Goal: Browse casually: Explore the website without a specific task or goal

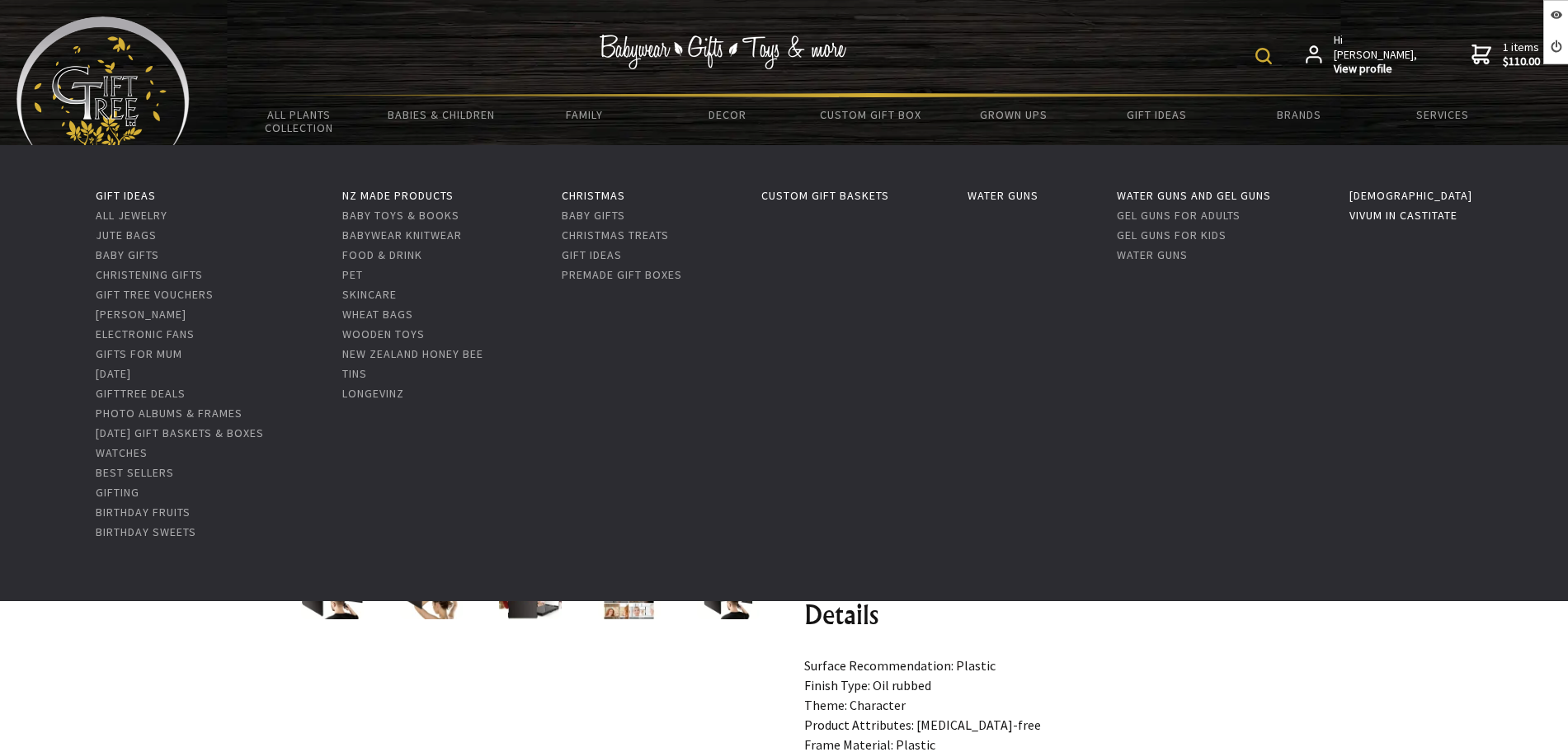
click at [1405, 217] on link "Vivum in Castitate" at bounding box center [1403, 215] width 108 height 15
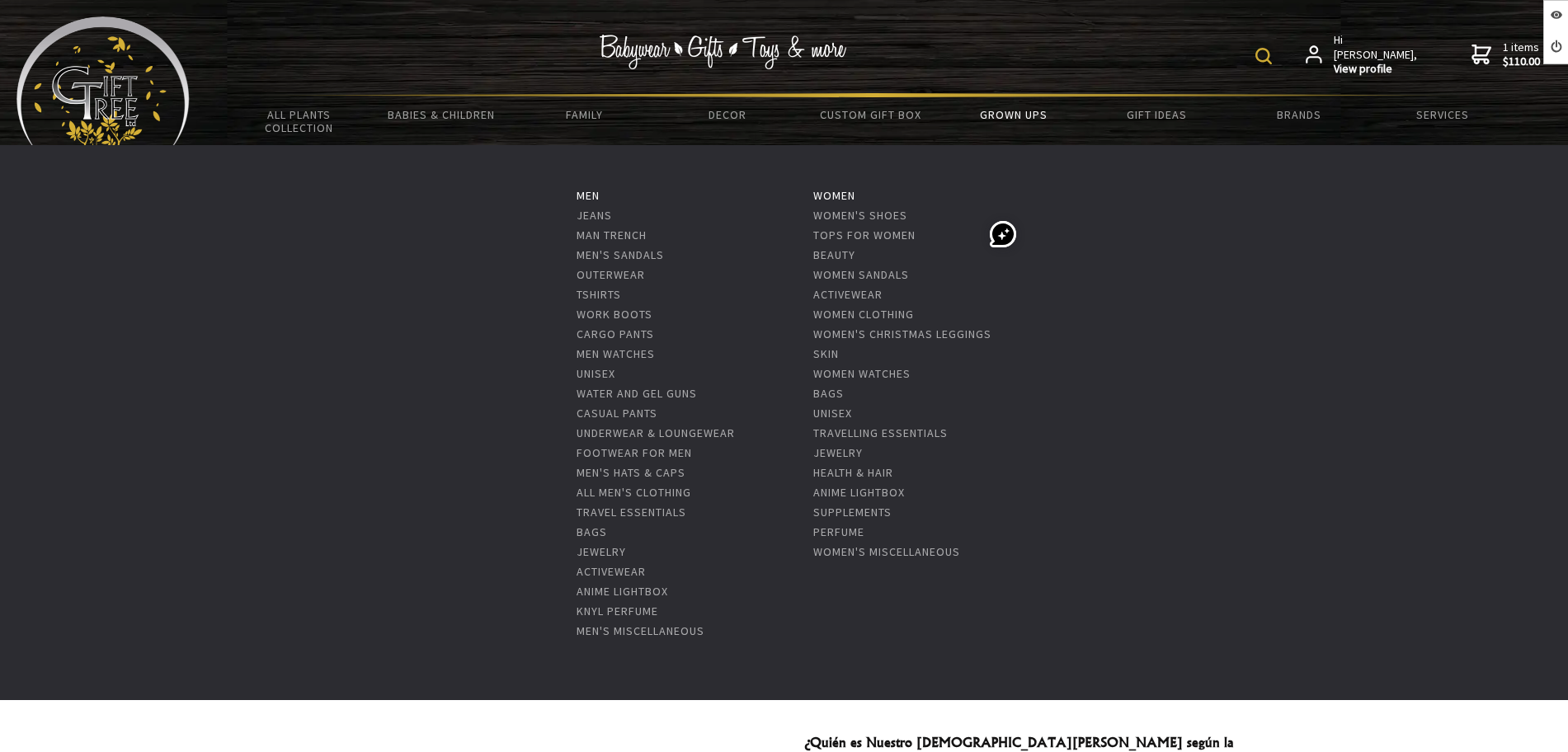
drag, startPoint x: 992, startPoint y: 122, endPoint x: 984, endPoint y: 113, distance: 12.0
click at [990, 121] on link "Grown Ups" at bounding box center [1013, 114] width 143 height 35
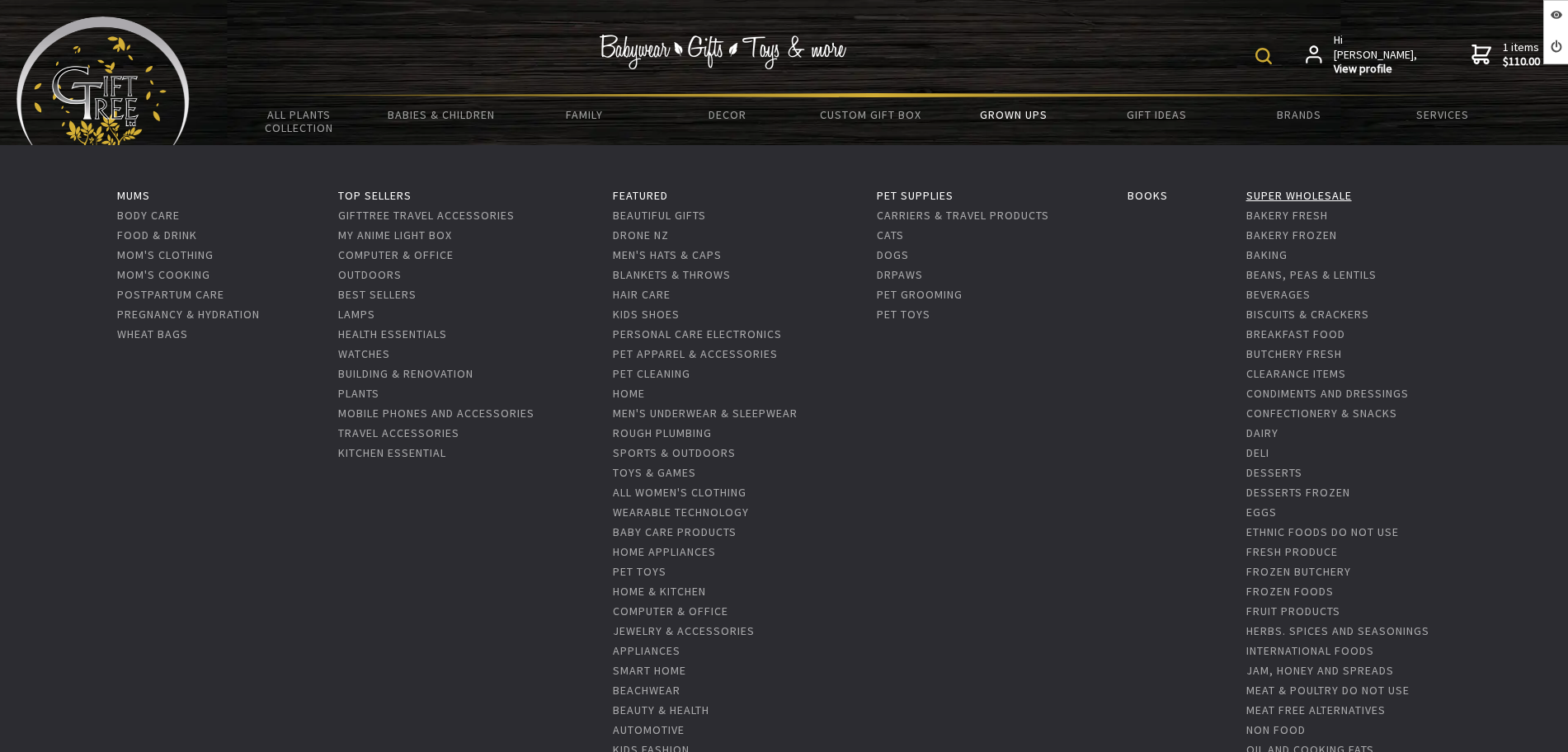
click at [1297, 191] on link "Super Wholesale" at bounding box center [1298, 194] width 106 height 15
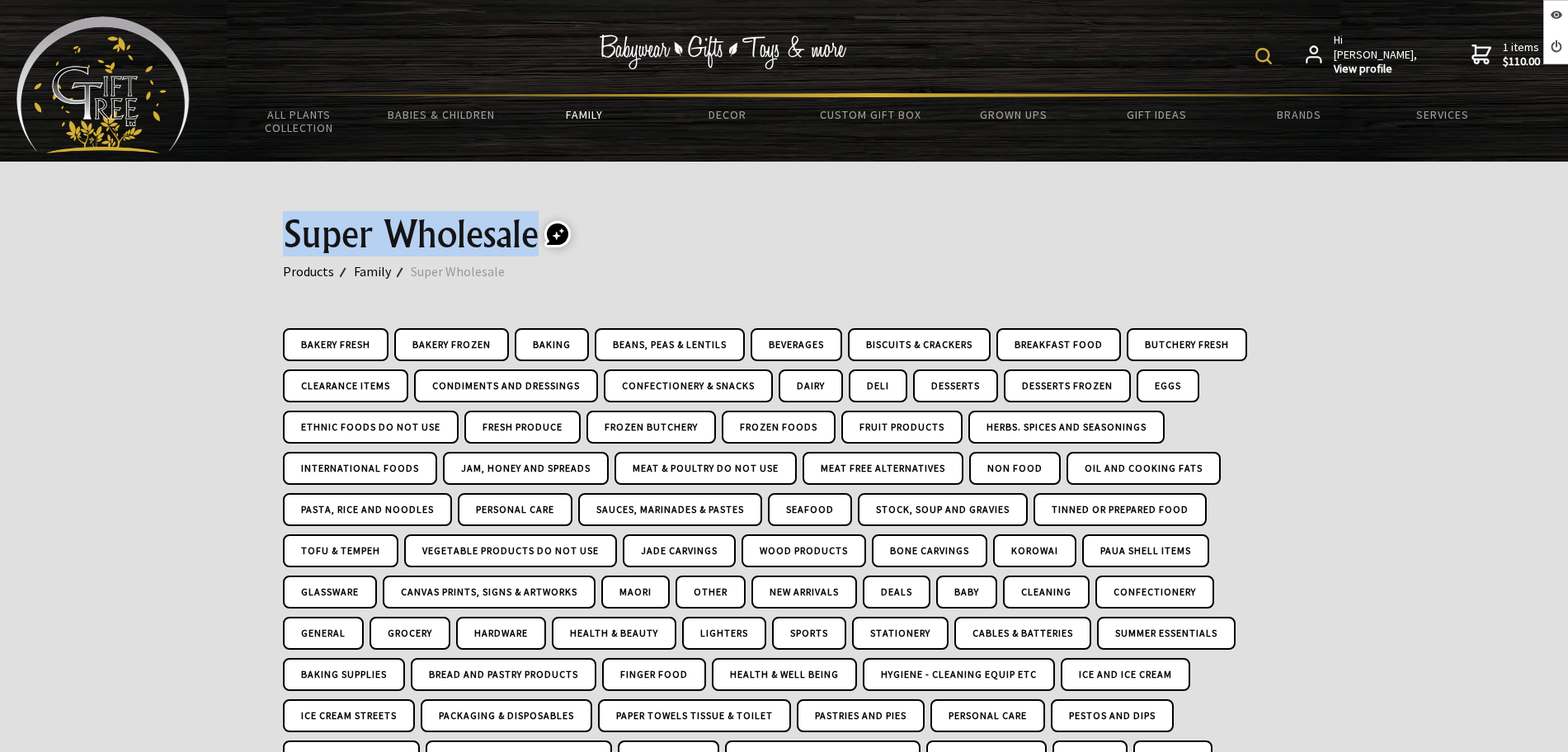
drag, startPoint x: 272, startPoint y: 223, endPoint x: 530, endPoint y: 223, distance: 258.0
click at [530, 223] on div "Super Wholesale Products Family Super Wholesale Bakery Fresh Bakery Frozen Baki…" at bounding box center [784, 498] width 1030 height 674
copy h1 "Super Wholesale"
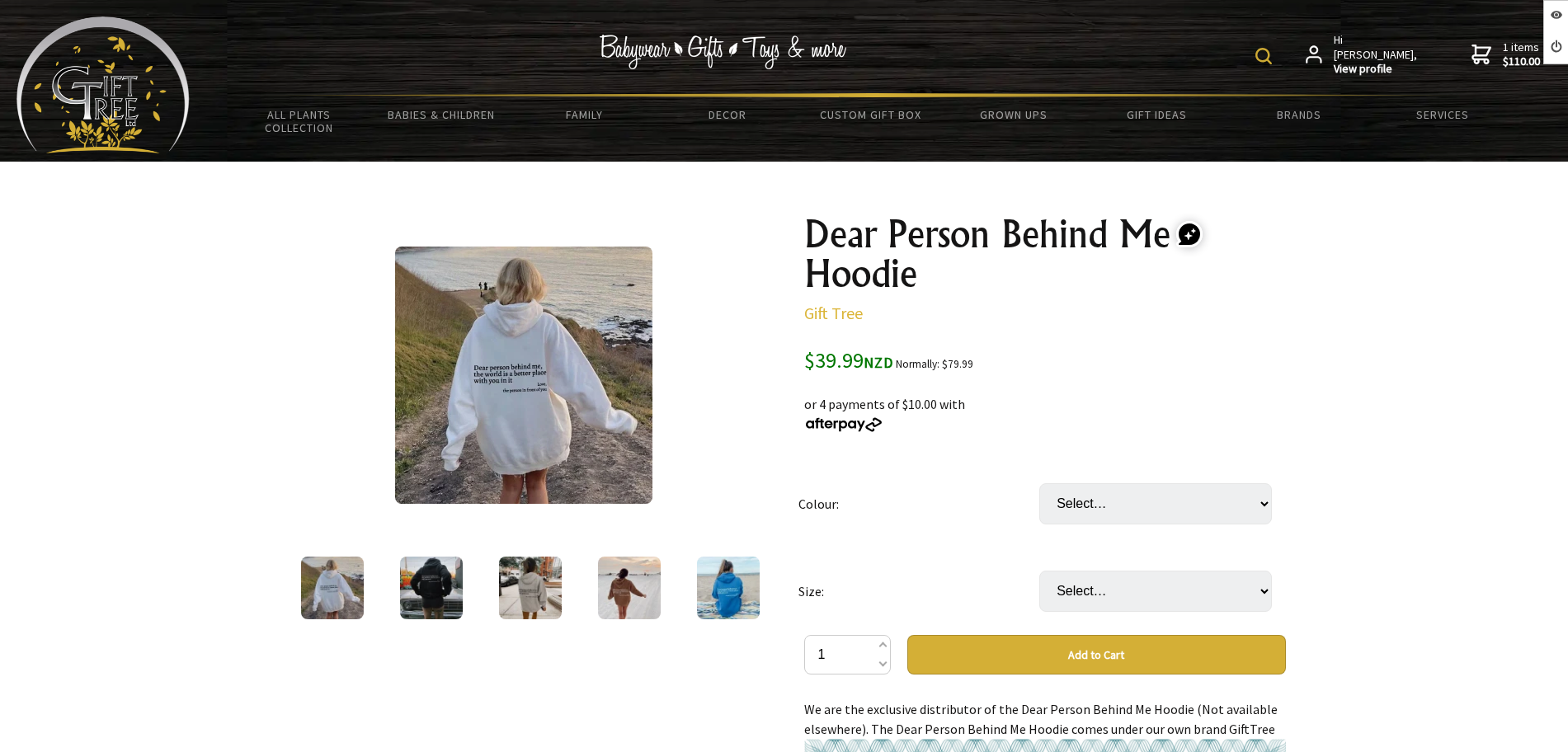
click at [425, 592] on img at bounding box center [431, 587] width 62 height 62
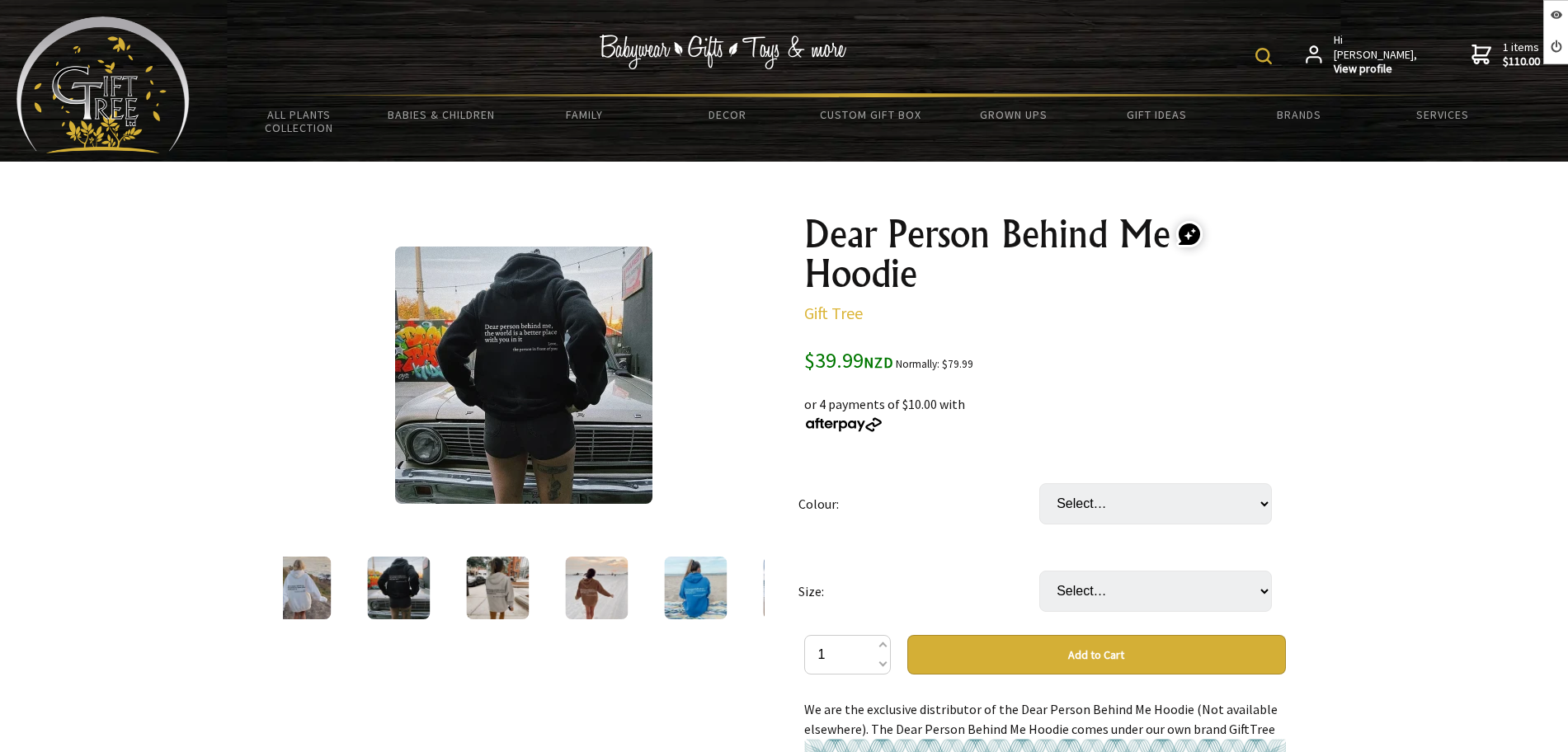
click at [341, 559] on div at bounding box center [299, 588] width 99 height 69
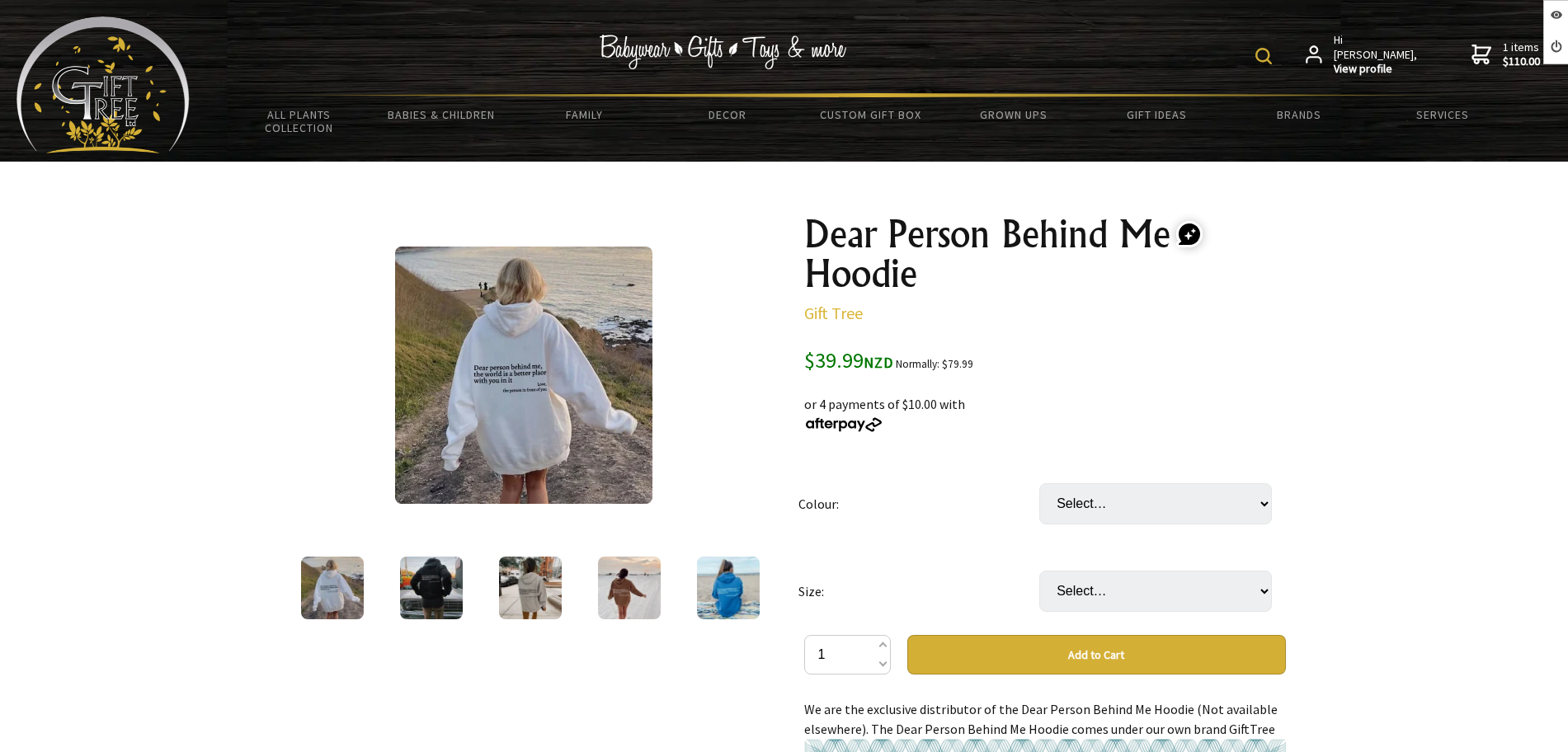
click at [479, 399] on img at bounding box center [523, 375] width 258 height 258
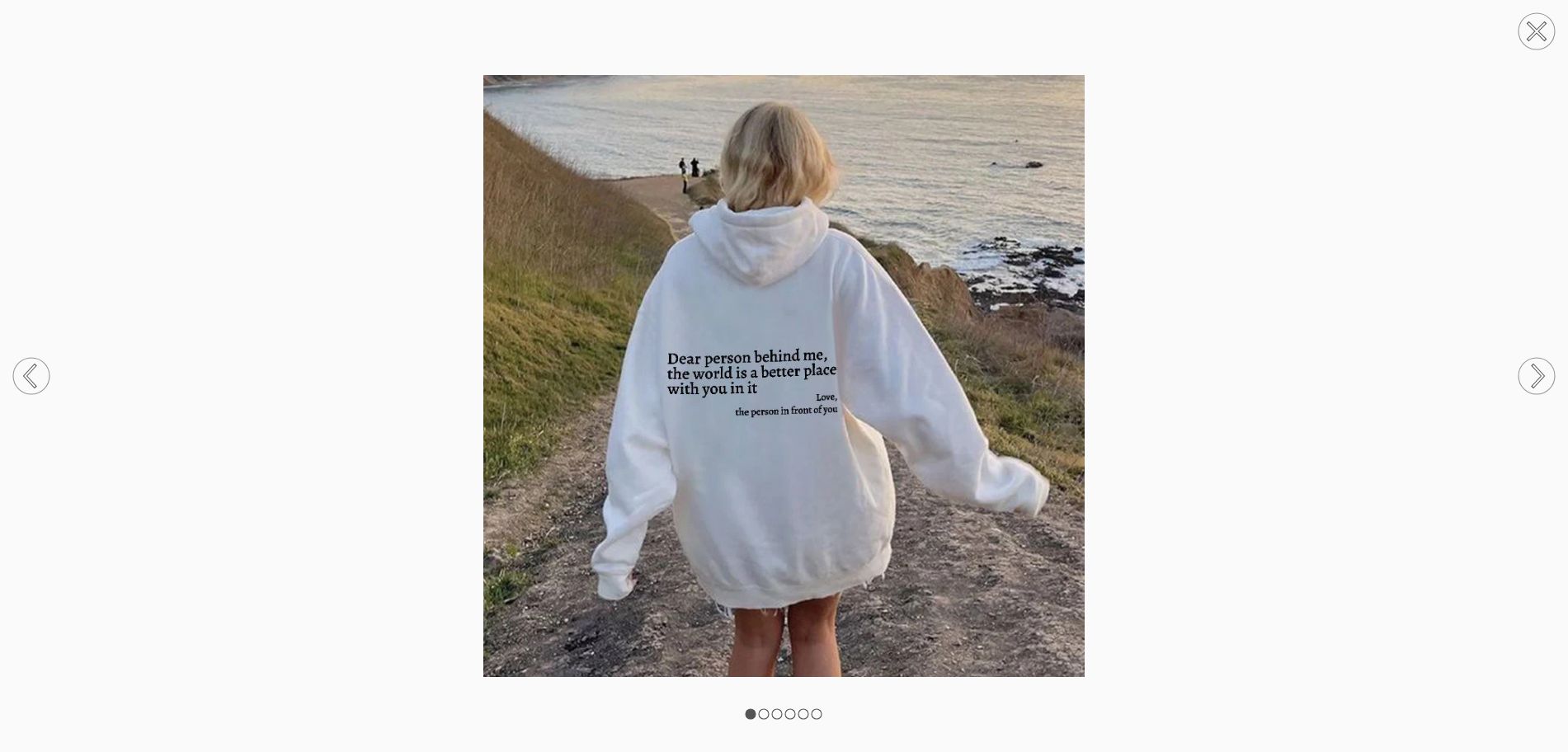
click at [1527, 28] on circle at bounding box center [1536, 31] width 37 height 37
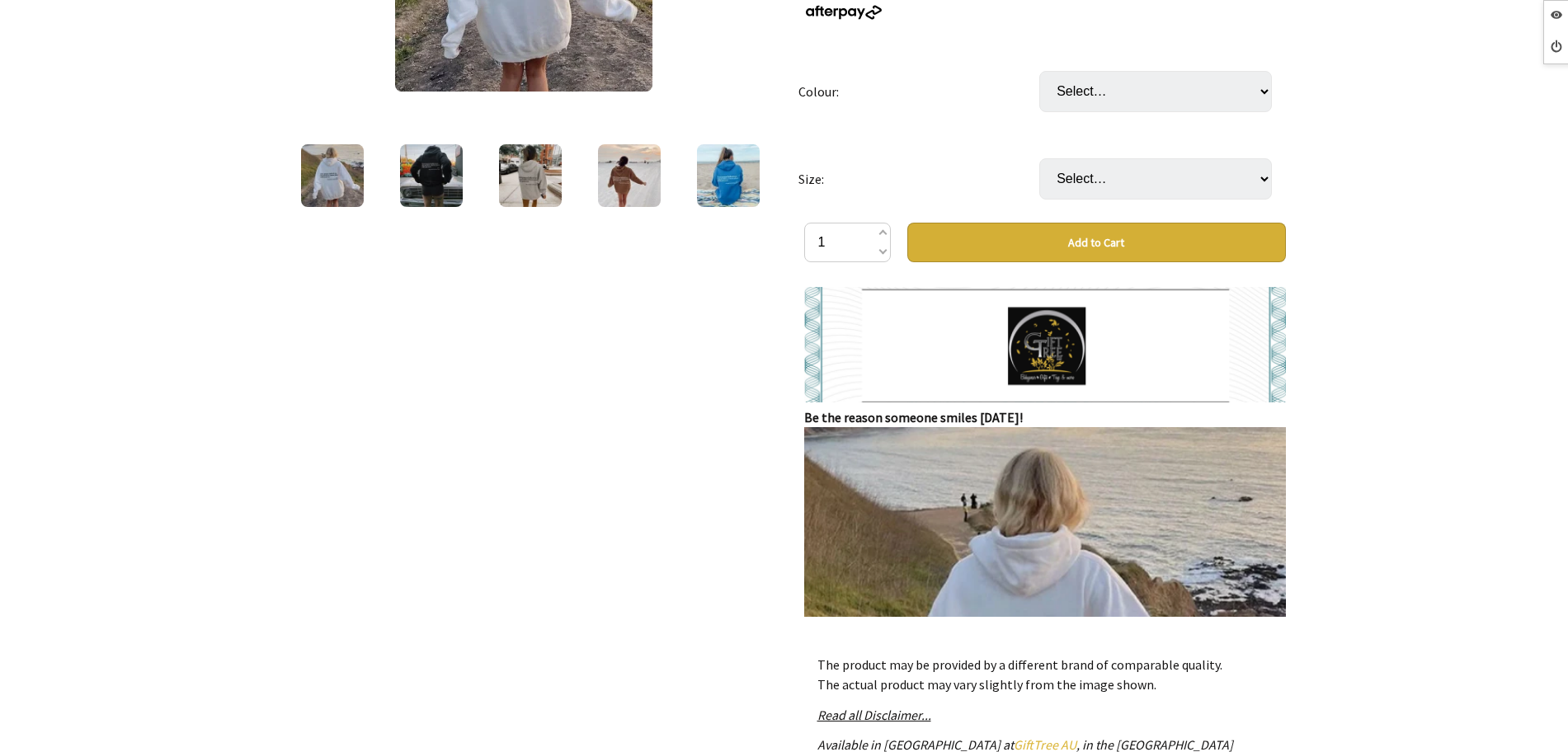
scroll to position [309, 0]
drag, startPoint x: 1019, startPoint y: 401, endPoint x: 795, endPoint y: 404, distance: 224.0
click at [795, 404] on div "Dear Person Behind Me Hoodie Gift Tree $39.99 NZD Normally: $79.99 50 % OFF: $4…" at bounding box center [1045, 372] width 509 height 1167
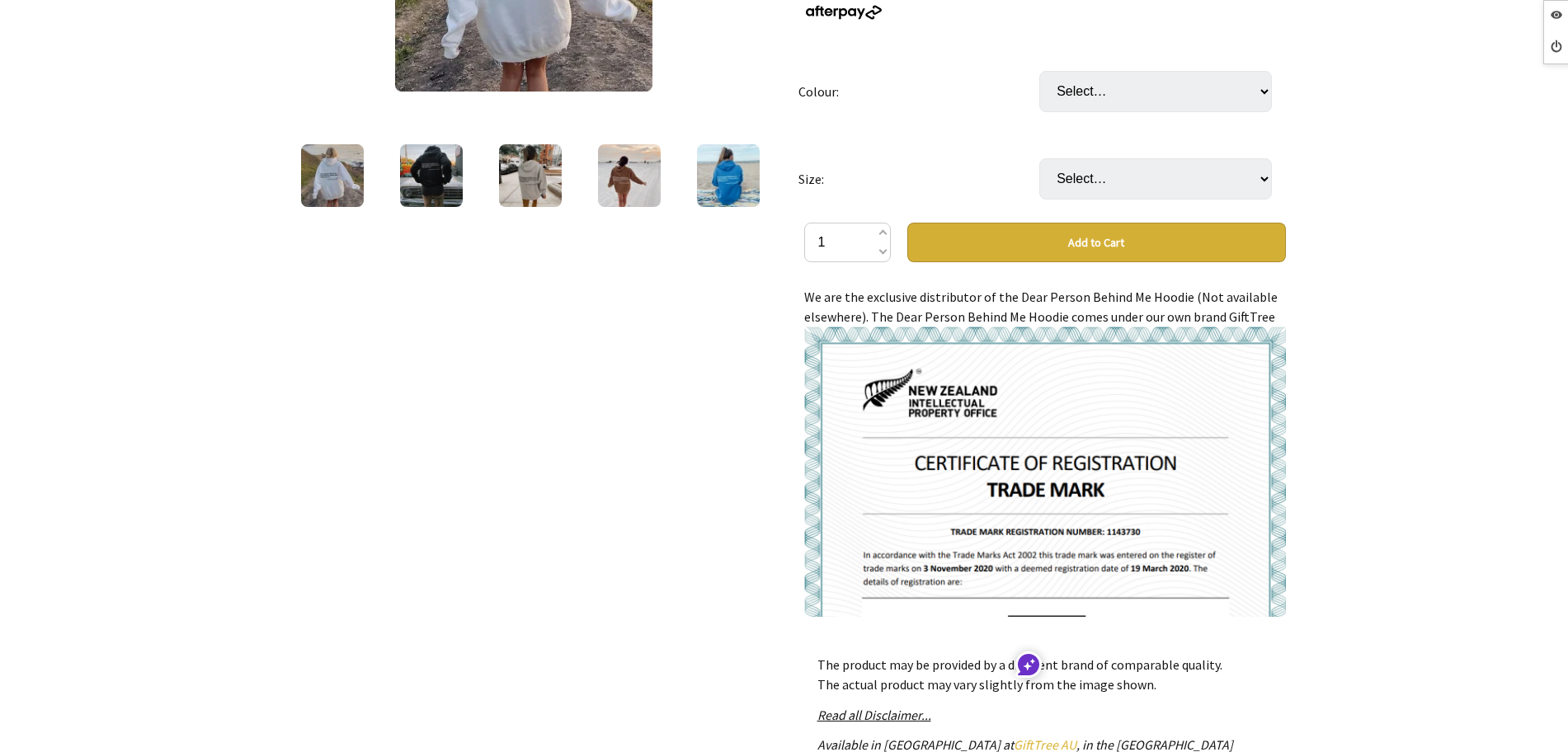
scroll to position [206, 0]
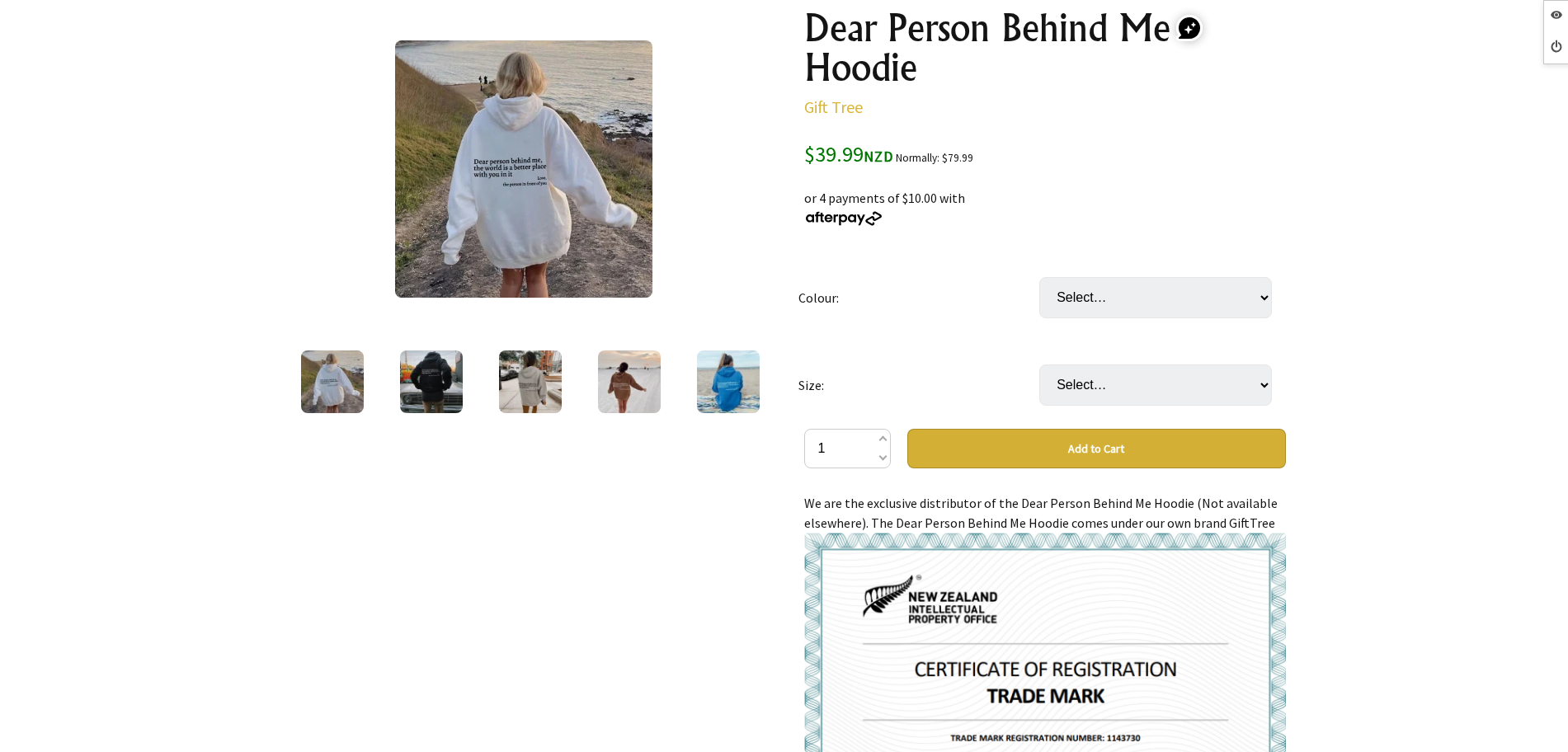
drag, startPoint x: 805, startPoint y: 502, endPoint x: 1279, endPoint y: 525, distance: 474.6
click at [1279, 525] on div "We are the exclusive distributor of the Dear Person Behind Me Hoodie (Not avail…" at bounding box center [1046, 658] width 482 height 330
copy p "We are the exclusive distributor of the Dear Person Behind Me Hoodie (Not avail…"
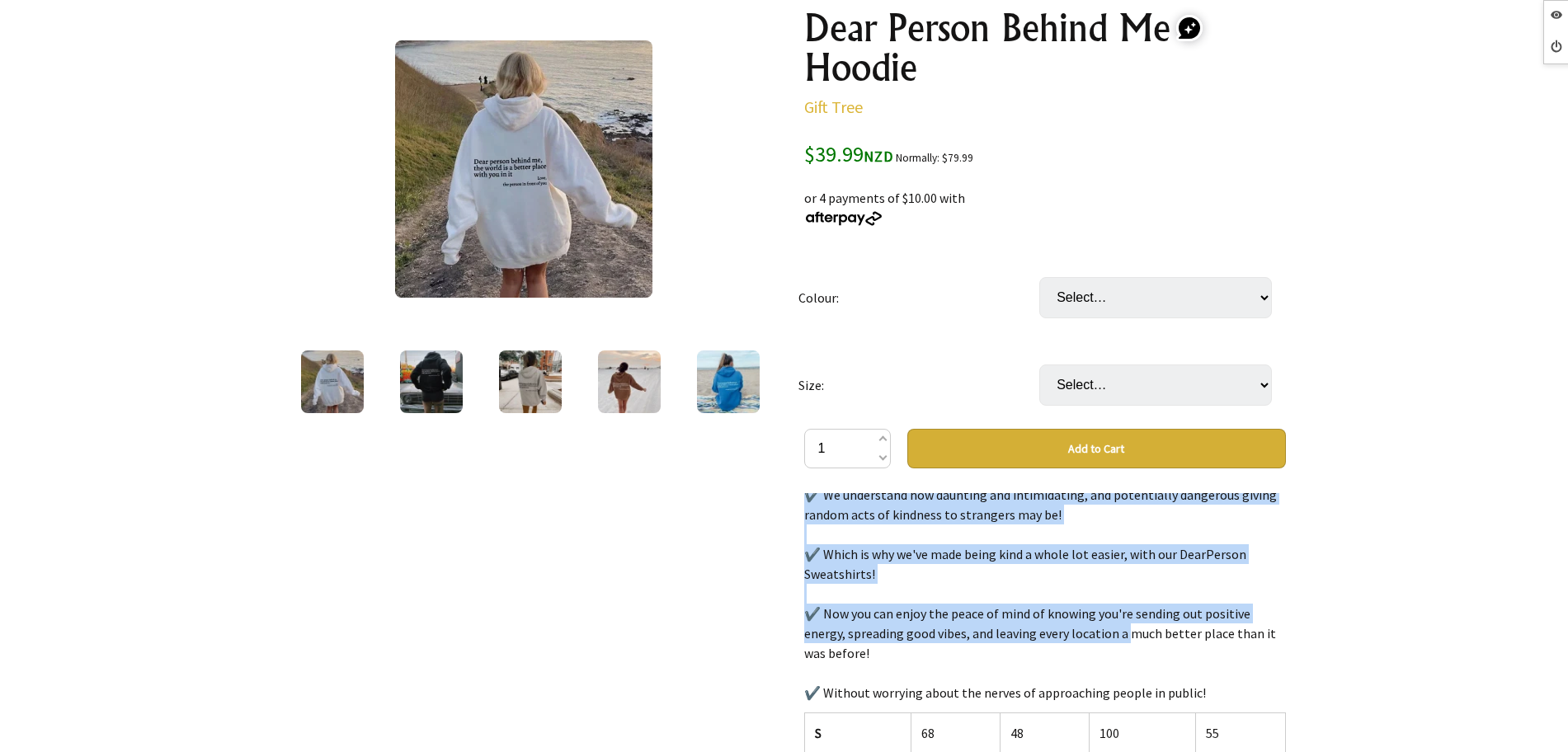
scroll to position [2370, 0]
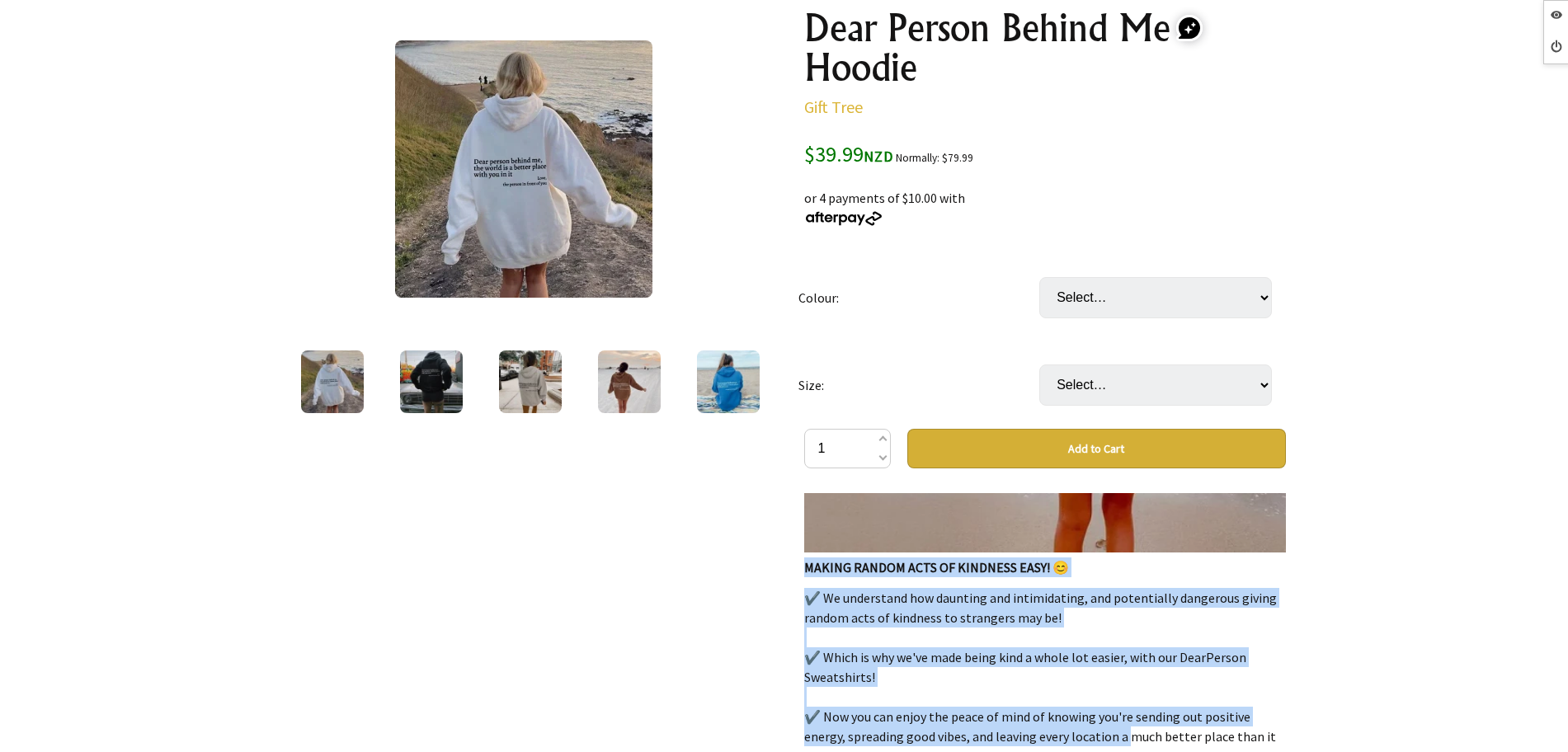
drag, startPoint x: 805, startPoint y: 602, endPoint x: 1215, endPoint y: 717, distance: 425.8
click at [1215, 717] on div "We are the exclusive distributor of the Dear Person Behind Me Hoodie (Not avail…" at bounding box center [1046, 658] width 482 height 330
copy div "MAKING RANDOM ACTS OF KINDNESS EASY! 😊 ✔️ We understand how daunting and intimi…"
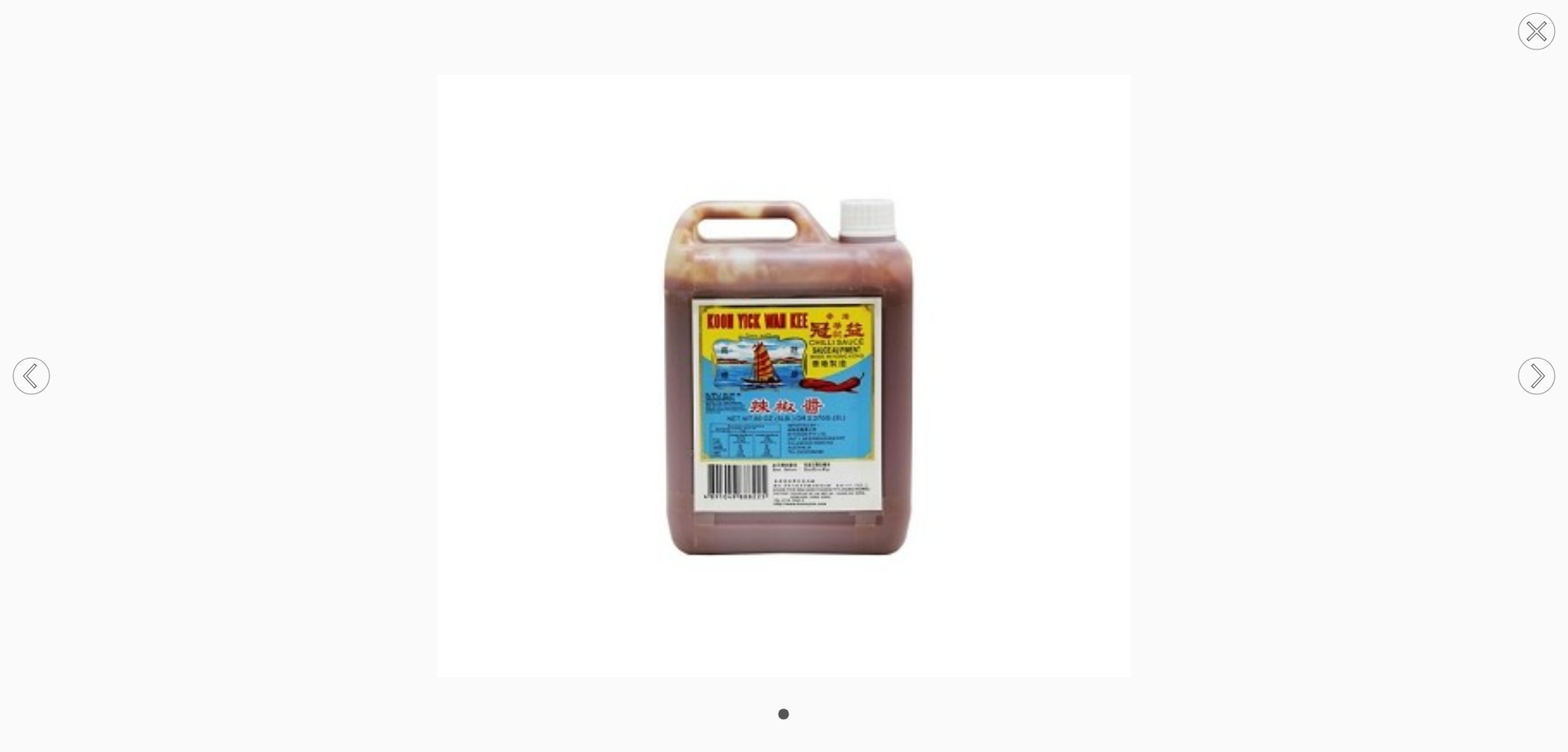
click at [1522, 29] on circle at bounding box center [1536, 31] width 37 height 37
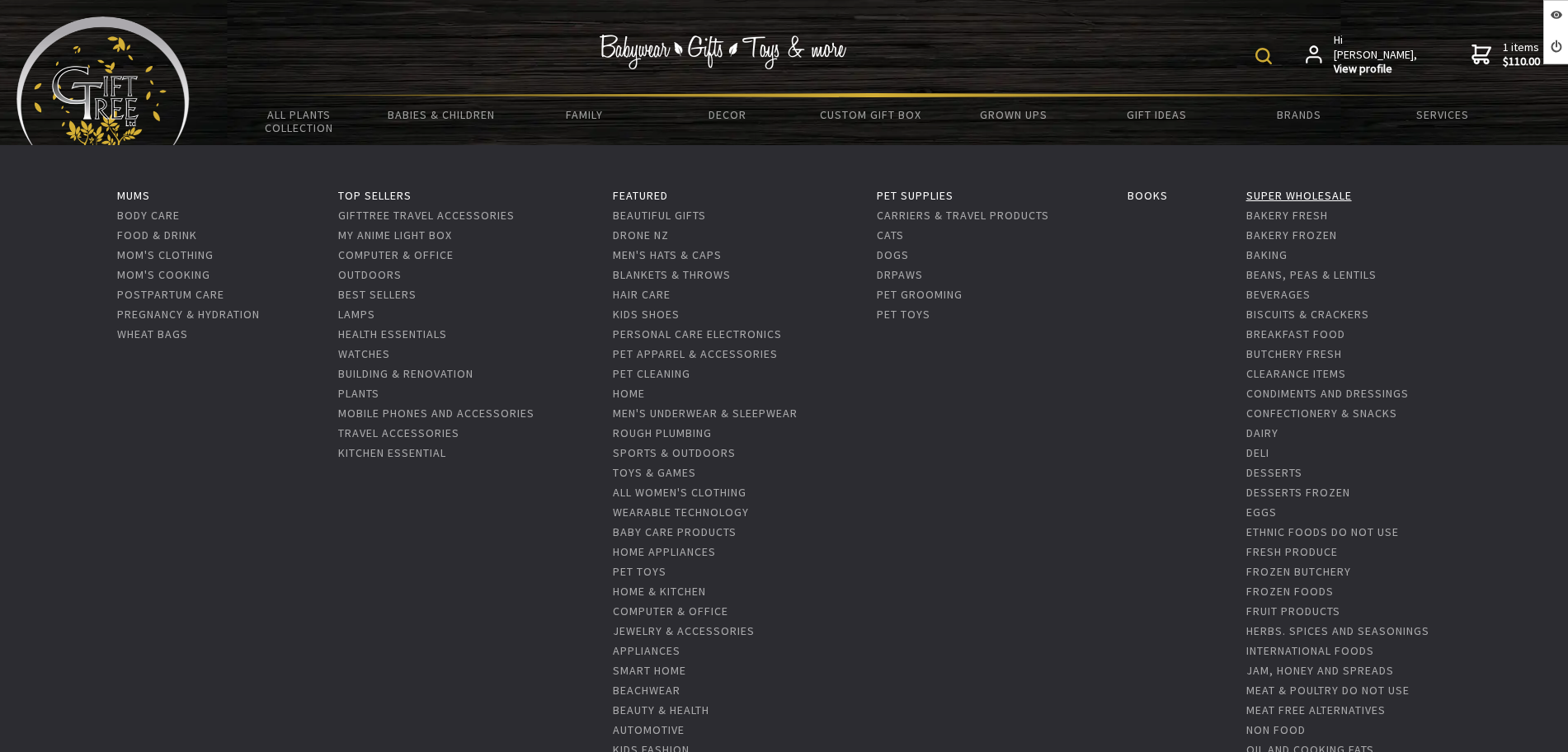
click at [1310, 194] on link "Super Wholesale" at bounding box center [1298, 194] width 106 height 15
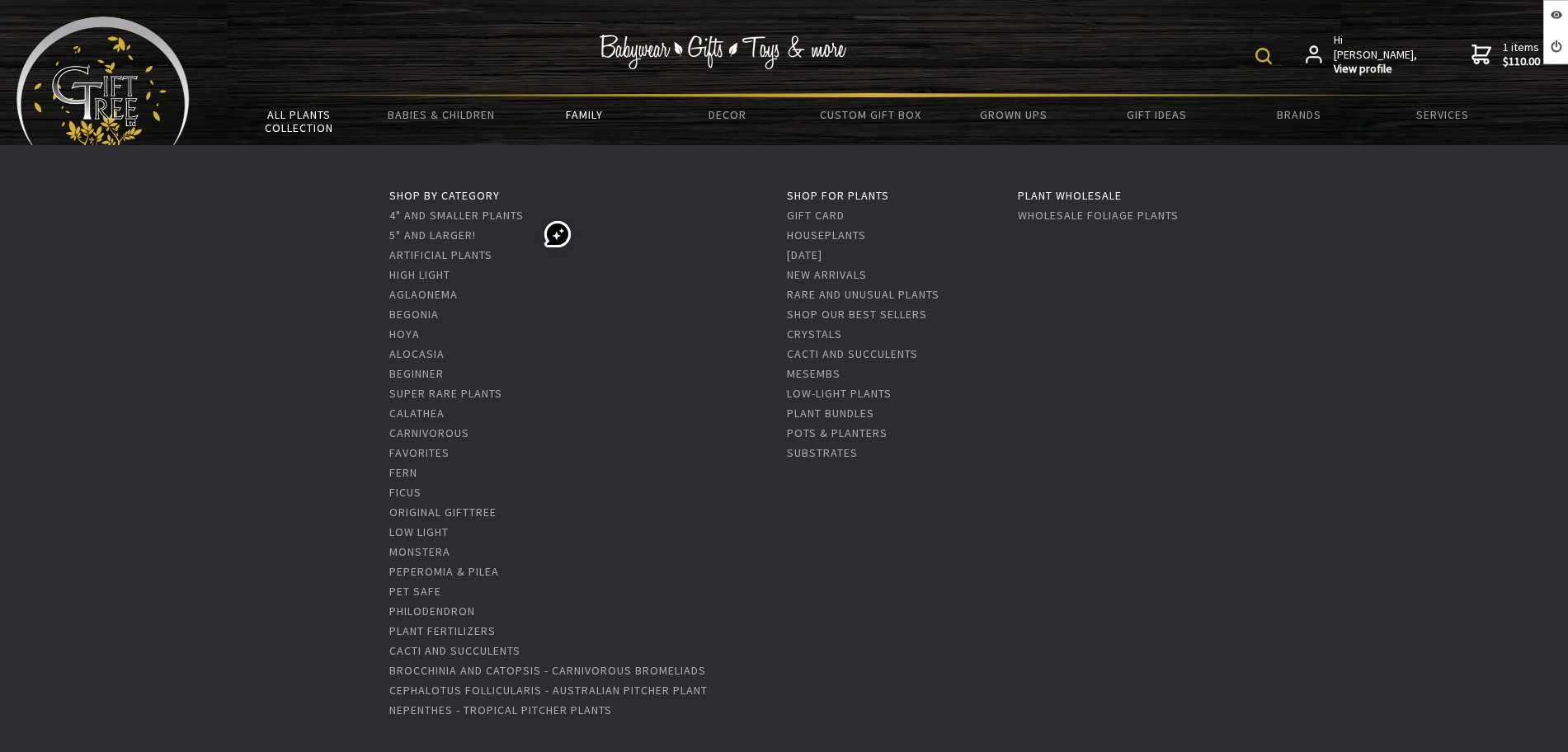
click at [319, 133] on link "All Plants Collection" at bounding box center [299, 121] width 143 height 47
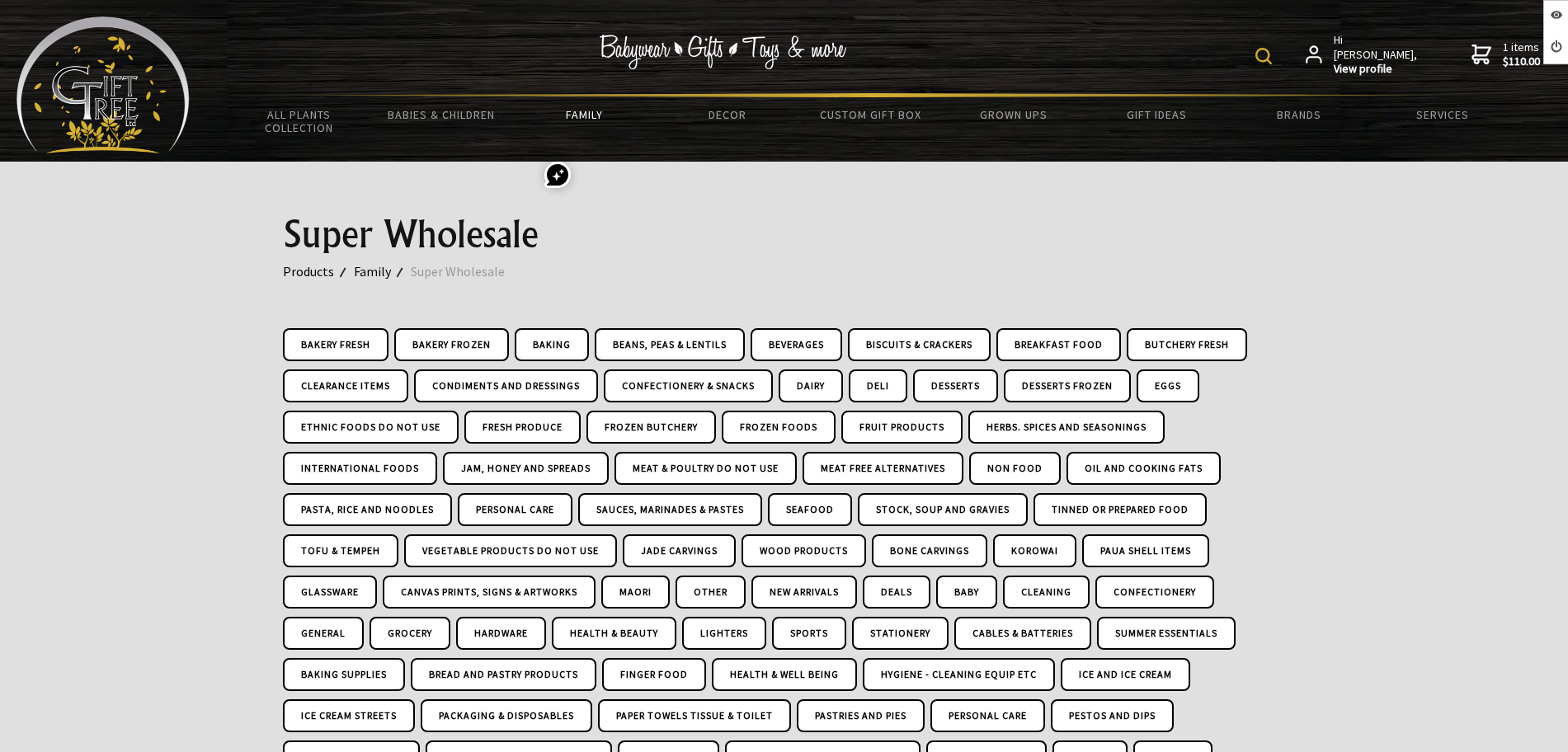
scroll to position [180, 0]
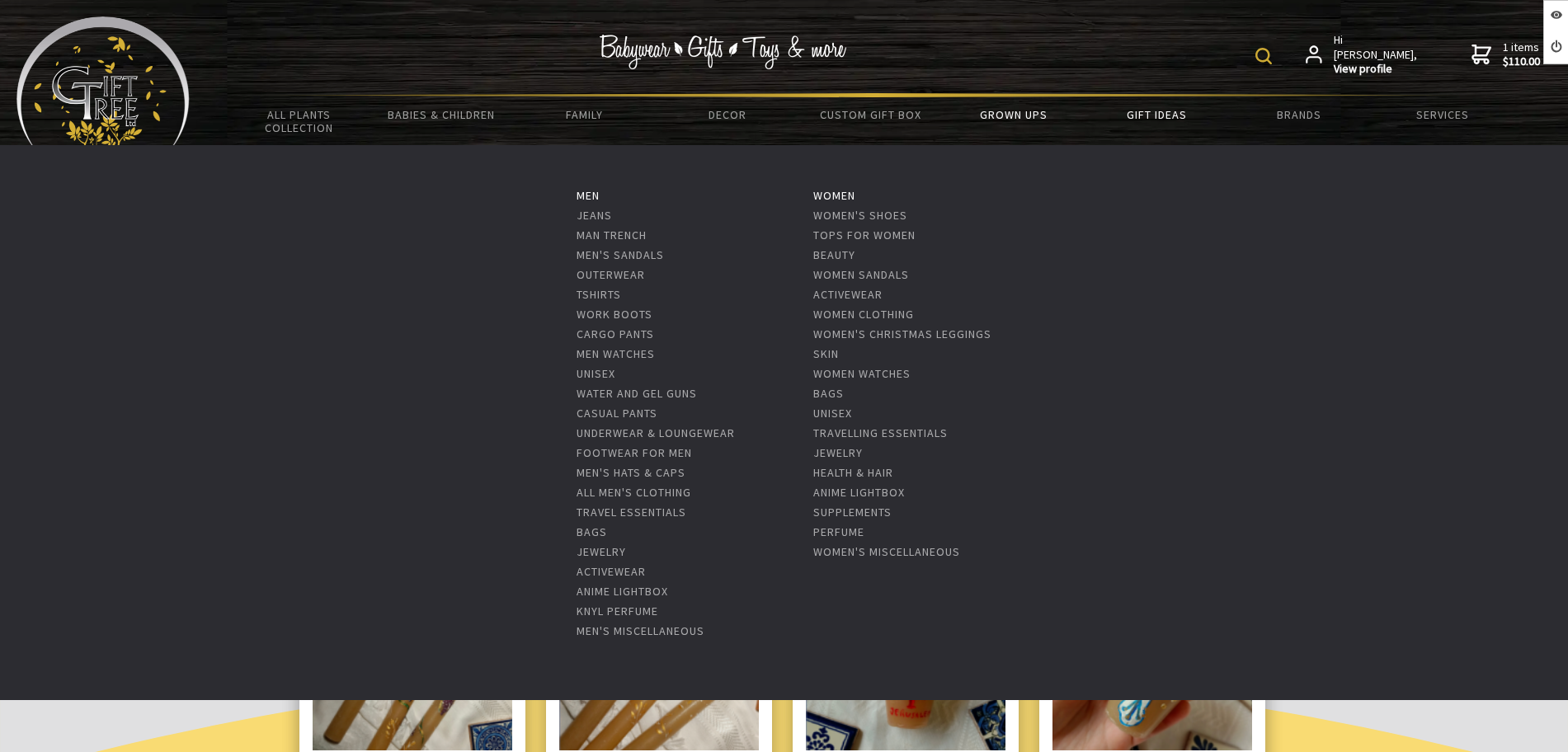
click at [1020, 120] on link "Grown Ups" at bounding box center [1013, 114] width 143 height 35
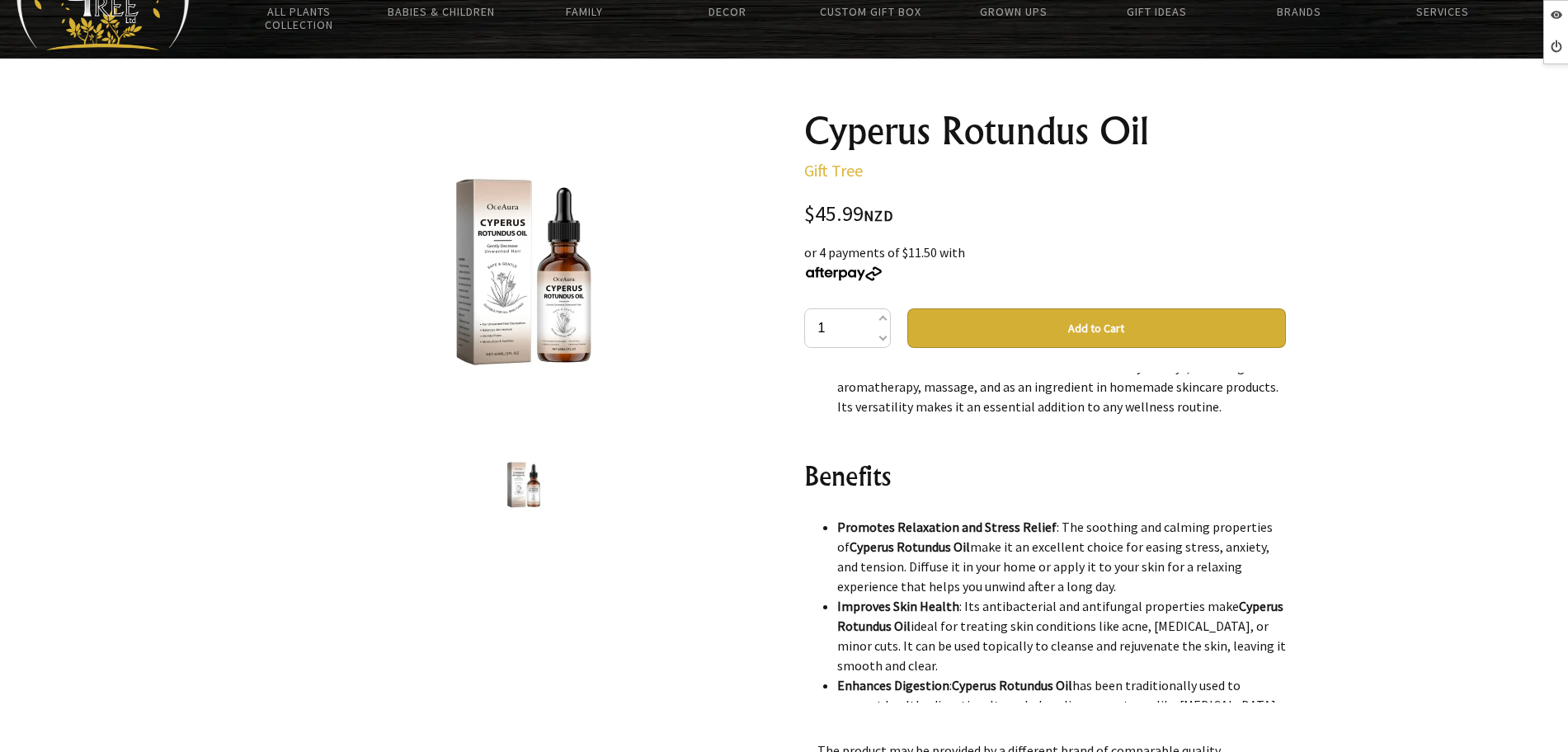
scroll to position [824, 0]
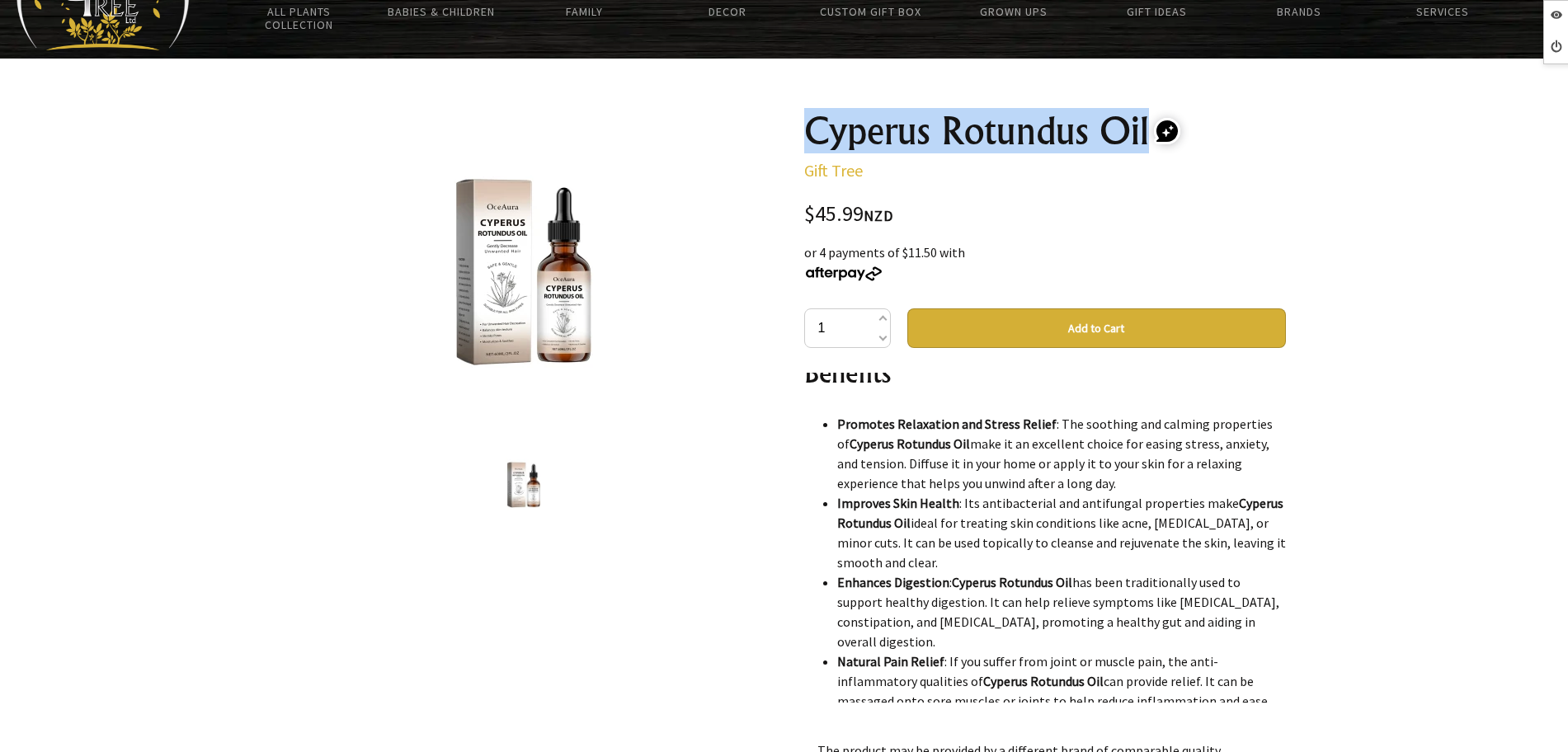
drag, startPoint x: 1144, startPoint y: 128, endPoint x: 790, endPoint y: 130, distance: 354.0
click at [790, 130] on div "1 /1 Cyperus Rotundus Oil Gift Tree $45.99 NZD or 4 payments of $11.50 with 1 A…" at bounding box center [784, 569] width 1030 height 944
copy h1 "Cyperus Rotundus Oil"
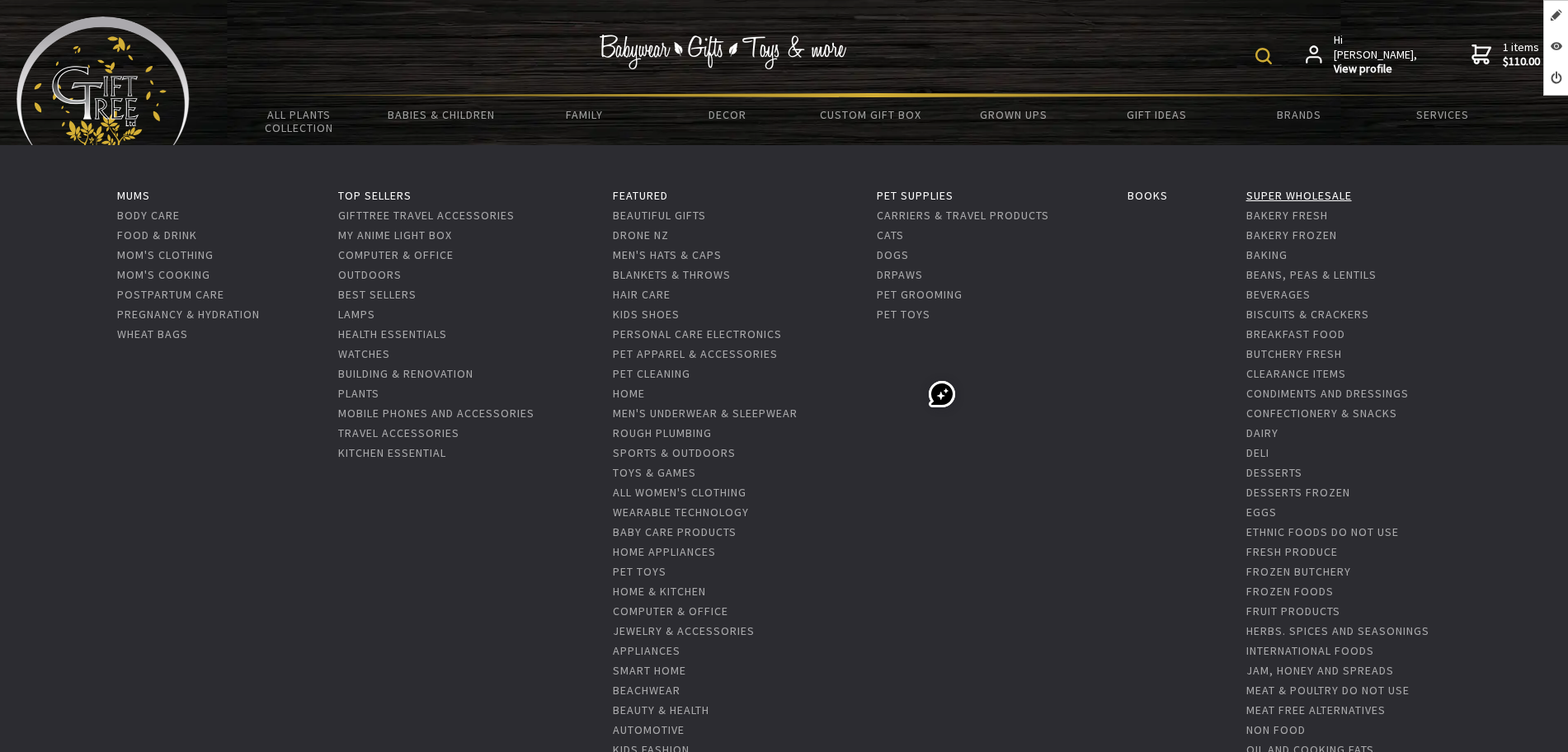
click at [1273, 191] on link "Super Wholesale" at bounding box center [1298, 194] width 106 height 15
